Goal: Task Accomplishment & Management: Complete application form

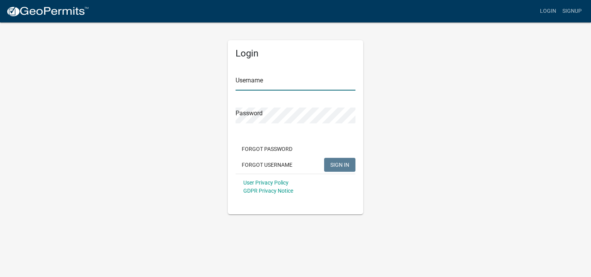
type input "[PERSON_NAME]"
click at [353, 161] on button "SIGN IN" at bounding box center [339, 165] width 31 height 14
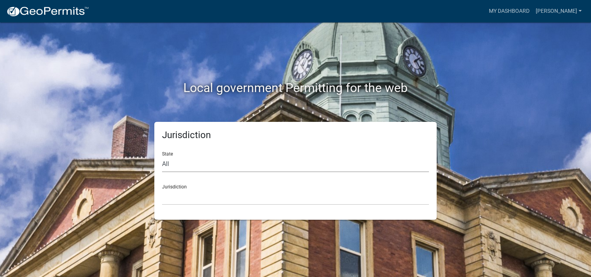
click at [242, 163] on select "All [US_STATE] [US_STATE] [US_STATE] [US_STATE] [US_STATE] [US_STATE] [US_STATE…" at bounding box center [295, 164] width 267 height 16
select select "[US_STATE]"
click at [162, 156] on select "All [US_STATE] [US_STATE] [US_STATE] [US_STATE] [US_STATE] [US_STATE] [US_STATE…" at bounding box center [295, 164] width 267 height 16
click at [201, 185] on div "Jurisdiction [GEOGRAPHIC_DATA], [US_STATE][PERSON_NAME][GEOGRAPHIC_DATA], [US_S…" at bounding box center [295, 191] width 267 height 27
click at [180, 199] on select "[GEOGRAPHIC_DATA], [US_STATE][PERSON_NAME][GEOGRAPHIC_DATA], [US_STATE][PERSON_…" at bounding box center [295, 197] width 267 height 16
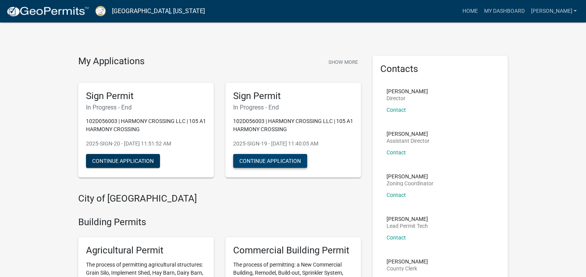
click at [286, 159] on button "Continue Application" at bounding box center [270, 161] width 74 height 14
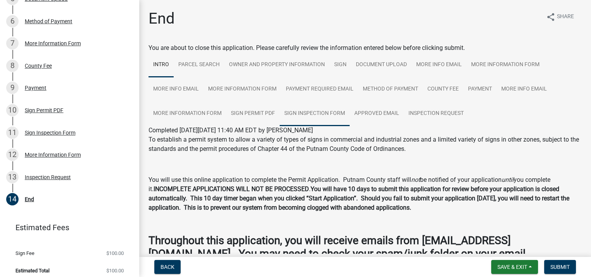
click at [339, 120] on link "Sign Inspection Form" at bounding box center [315, 113] width 70 height 25
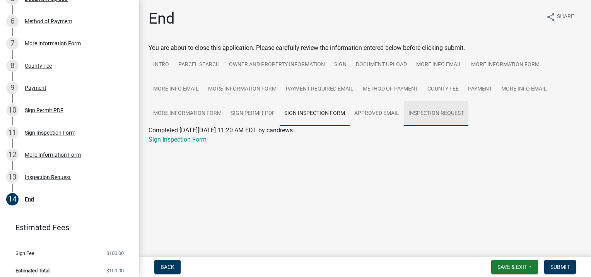
click at [433, 118] on link "Inspection Request" at bounding box center [436, 113] width 65 height 25
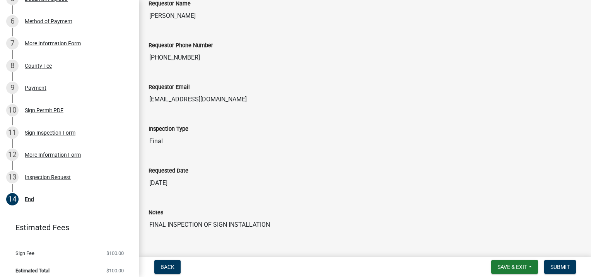
scroll to position [226, 0]
